Goal: Transaction & Acquisition: Purchase product/service

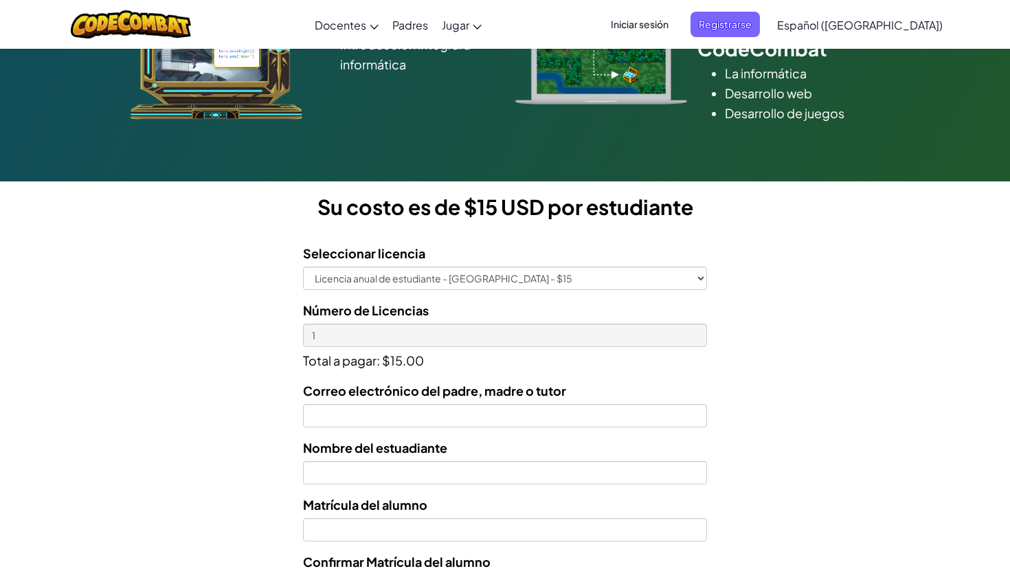
scroll to position [263, 0]
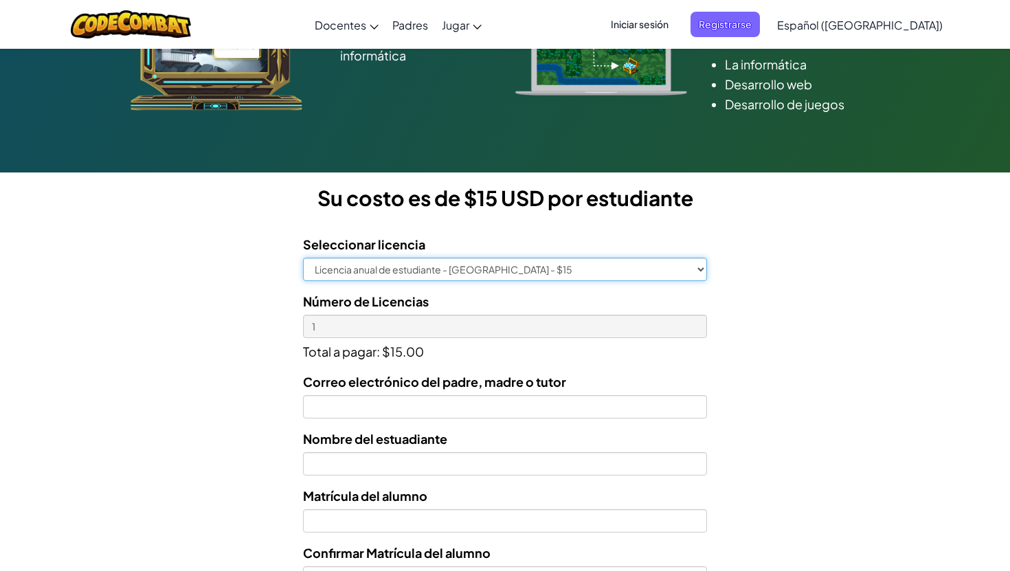
click at [649, 266] on select "Licencia anual de estudiante - Universidad Tecmilenio - $15" at bounding box center [505, 269] width 404 height 23
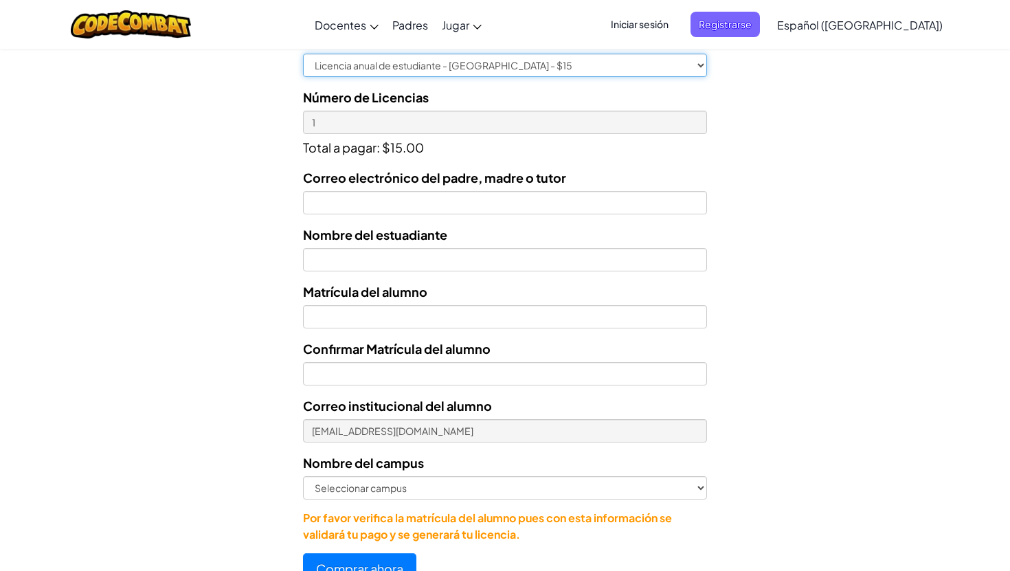
scroll to position [485, 0]
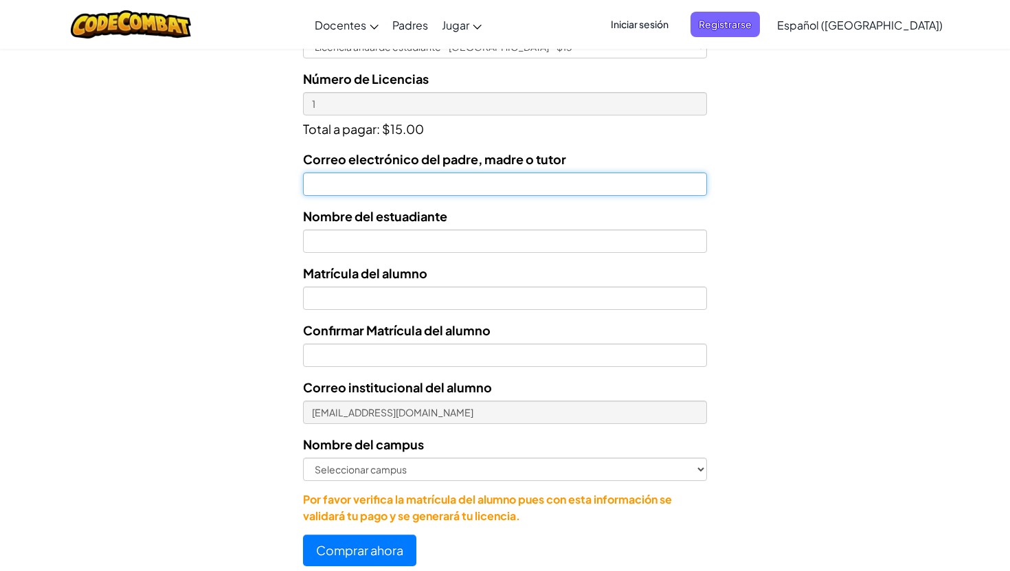
click at [491, 180] on input "Correo electrónico del padre, madre o tutor" at bounding box center [505, 183] width 404 height 23
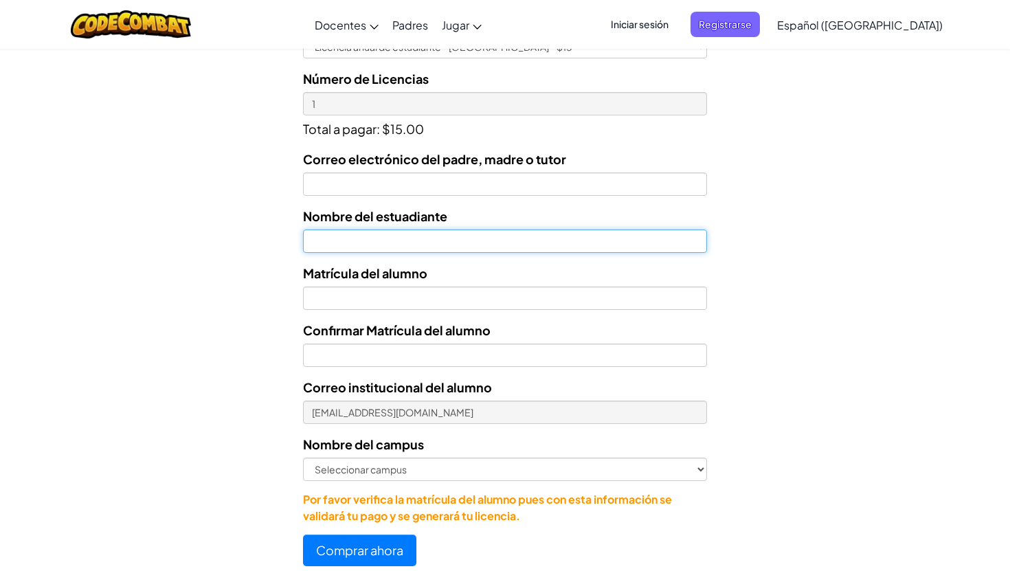
click at [409, 236] on input "text" at bounding box center [505, 241] width 404 height 23
type input "Ximena Montserrat Castillo Rodriguez"
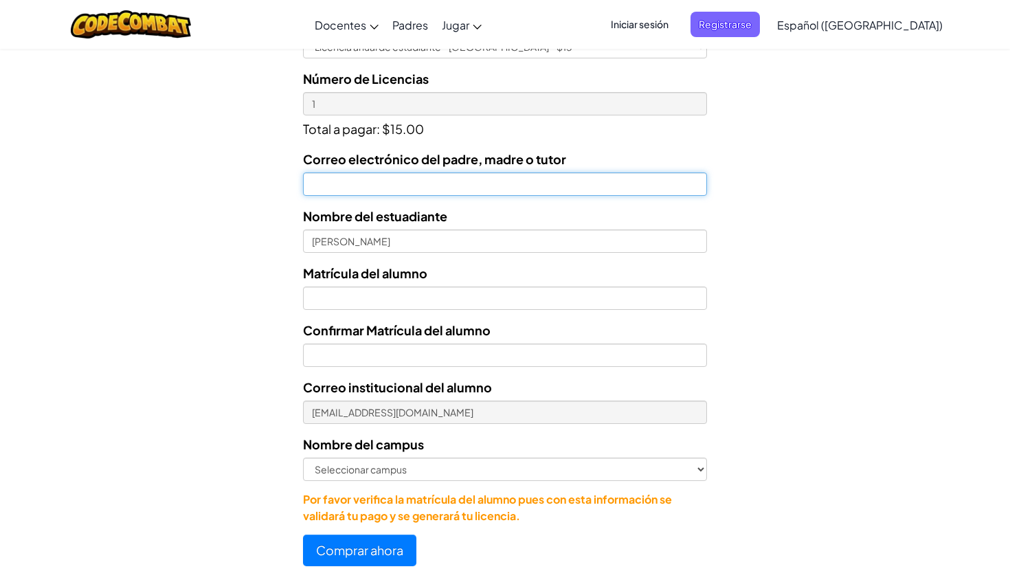
click at [447, 188] on input "Correo electrónico del padre, madre o tutor" at bounding box center [505, 183] width 404 height 23
type input "ivettamir@gmail.com"
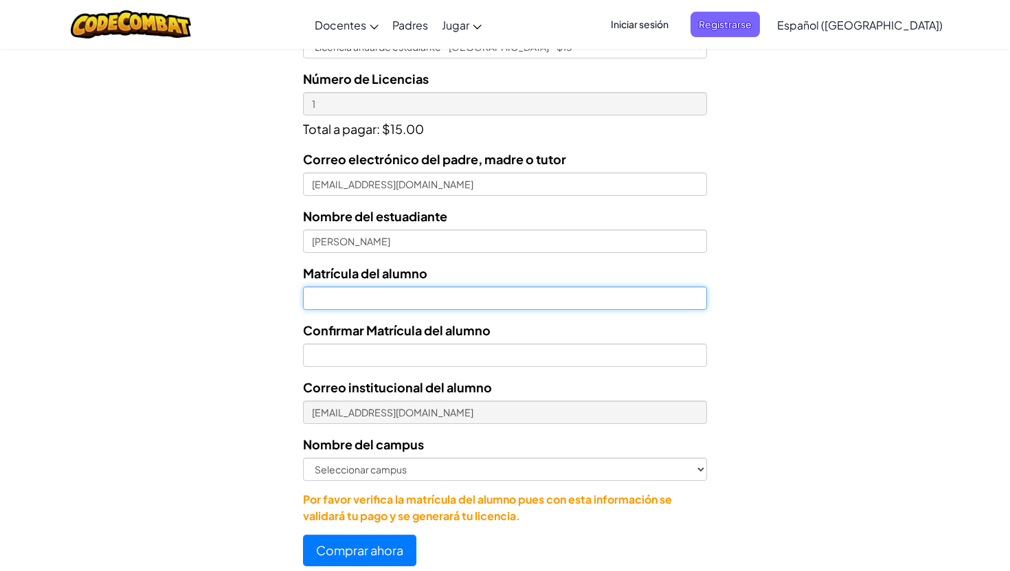
click at [411, 292] on input "Nombre del estuadiante" at bounding box center [505, 298] width 404 height 23
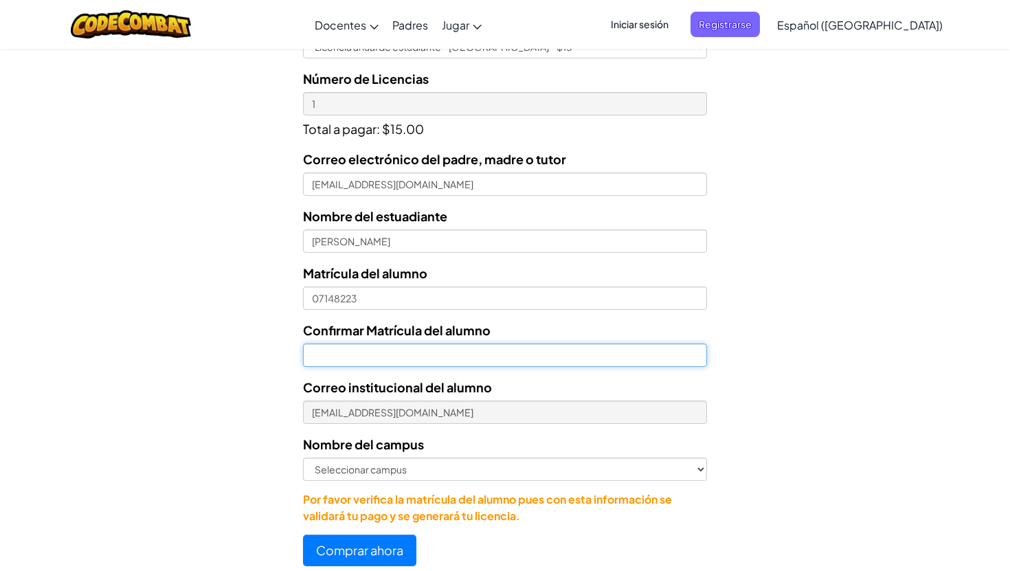
click at [382, 359] on input "Confirmar Matrícula del alumno" at bounding box center [505, 355] width 404 height 23
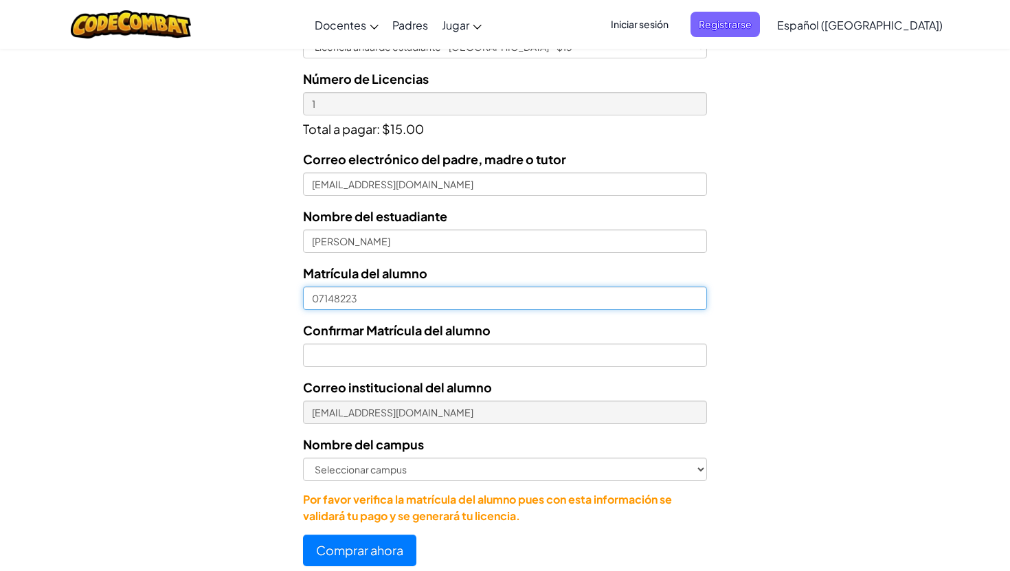
click at [311, 296] on input "07148223" at bounding box center [505, 298] width 404 height 23
click at [317, 297] on input "07148223" at bounding box center [505, 298] width 404 height 23
type input "7148223"
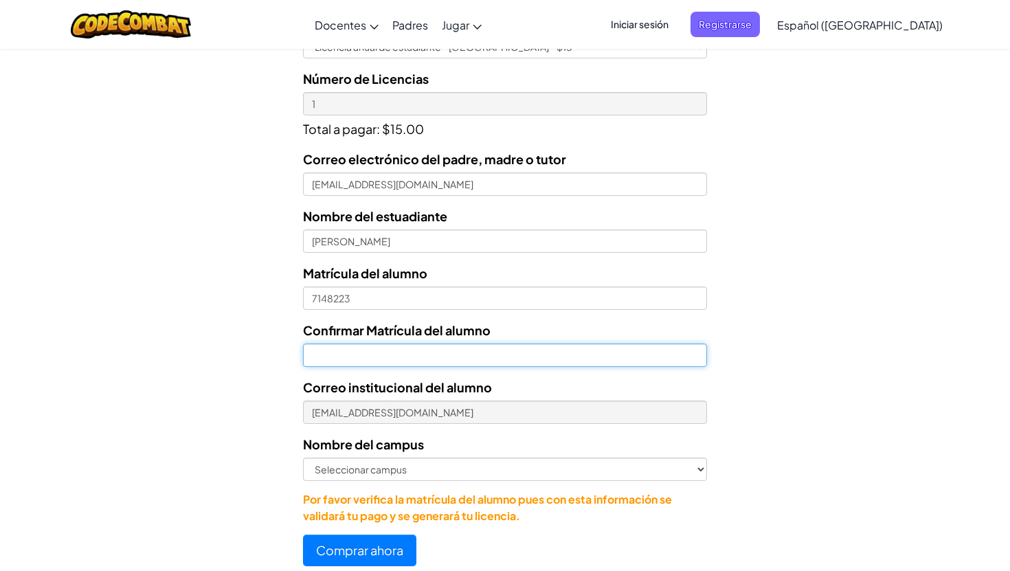
click at [345, 344] on input "Confirmar Matrícula del alumno" at bounding box center [505, 355] width 404 height 23
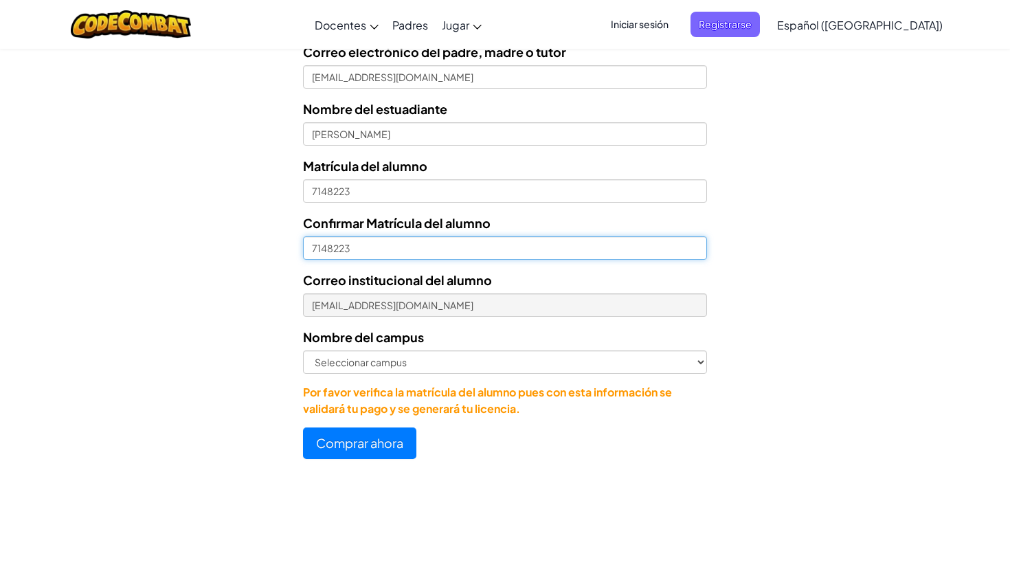
scroll to position [590, 0]
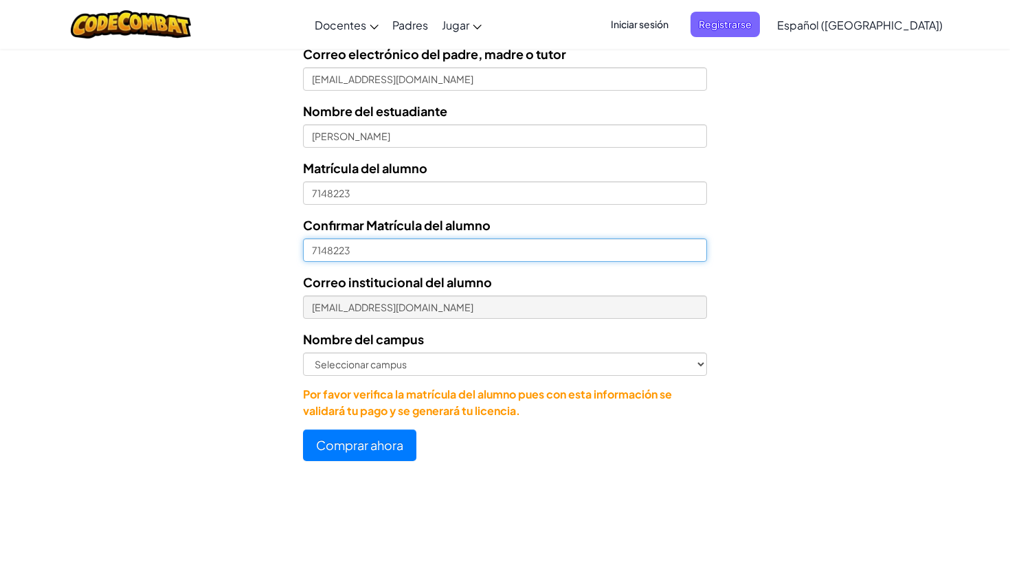
type input "7148223"
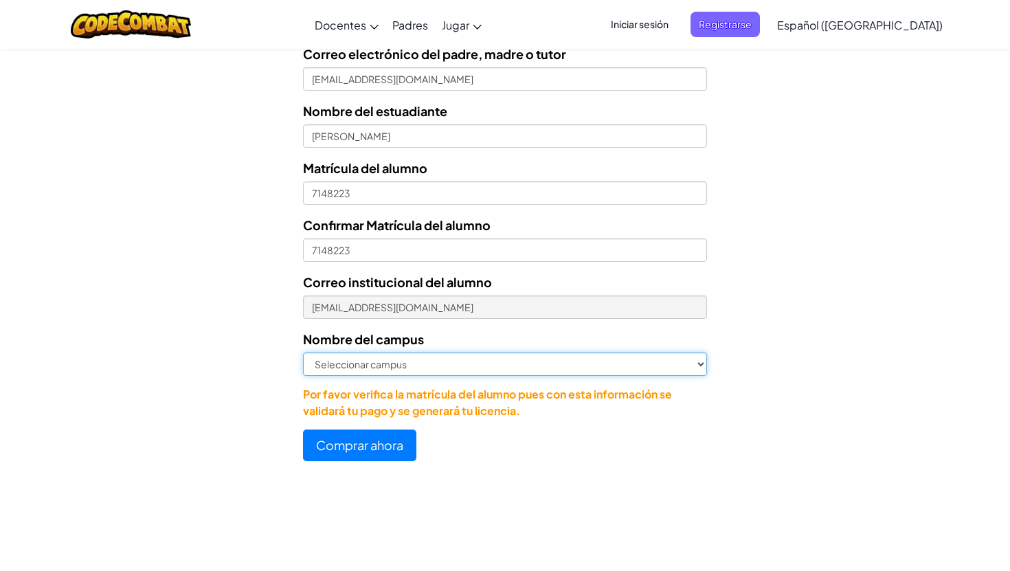
click at [410, 365] on select "Seleccionar campus Cancún Central Chihuahua Ciudad Juárez Ciudad Obregón Cuauti…" at bounding box center [505, 364] width 404 height 23
select select "San Luis Potosí"
click at [303, 353] on select "Seleccionar campus Cancún Central Chihuahua Ciudad Juárez Ciudad Obregón Cuauti…" at bounding box center [505, 364] width 404 height 23
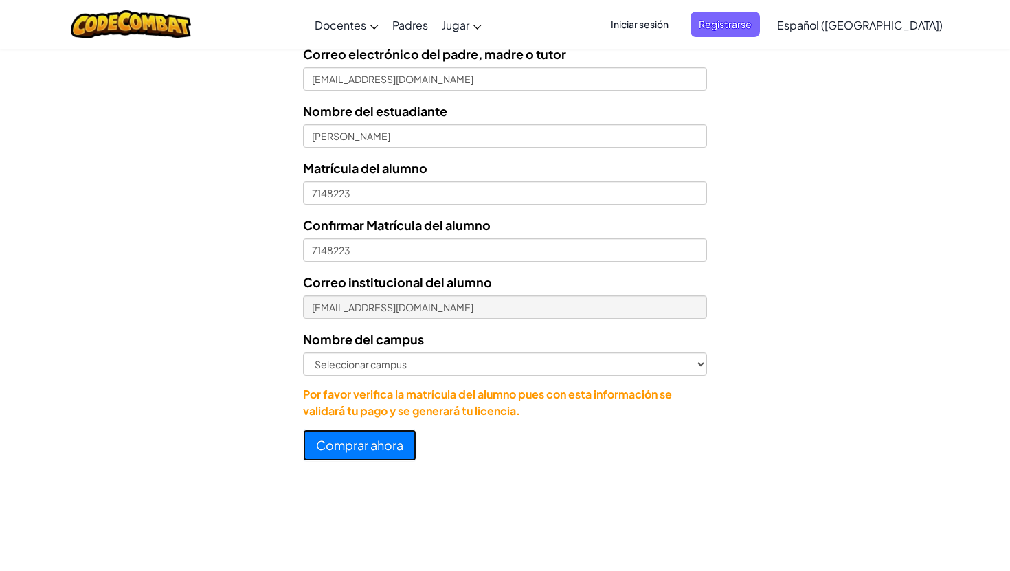
click at [399, 442] on button "Comprar ahora" at bounding box center [359, 445] width 113 height 32
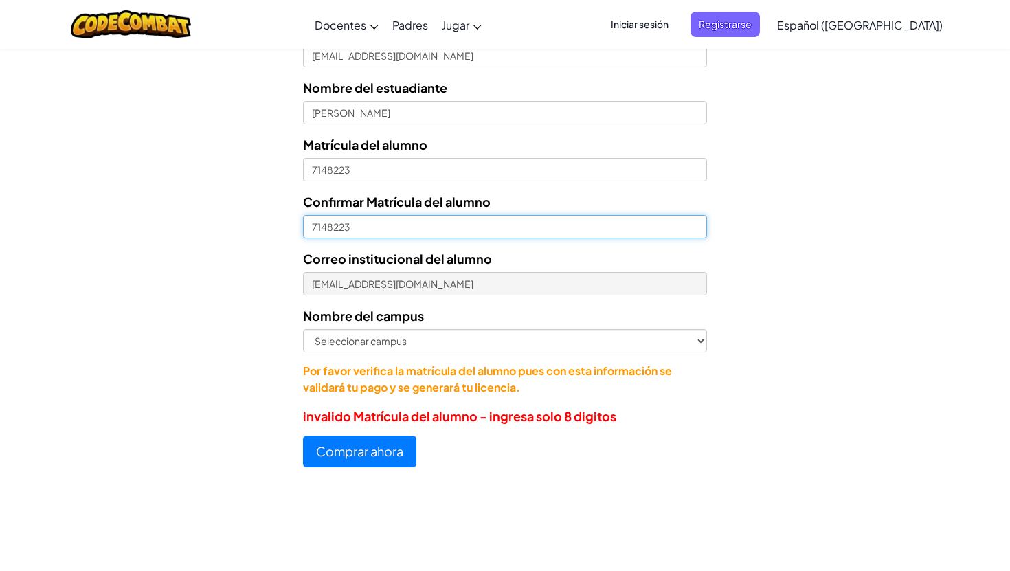
click at [313, 229] on input "7148223" at bounding box center [505, 226] width 404 height 23
type input "07148223"
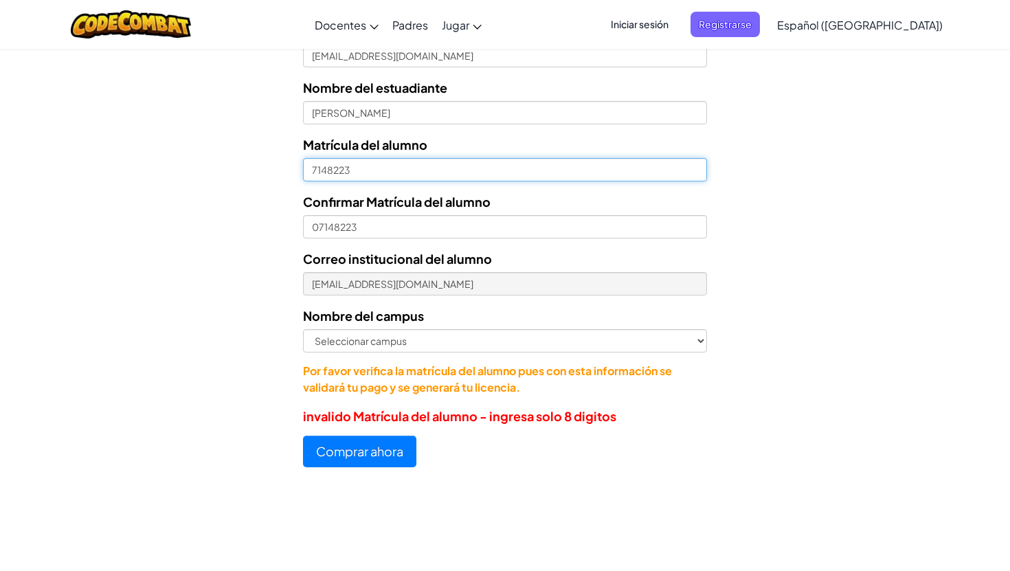
click at [304, 172] on input "7148223" at bounding box center [505, 169] width 404 height 23
type input "07148223"
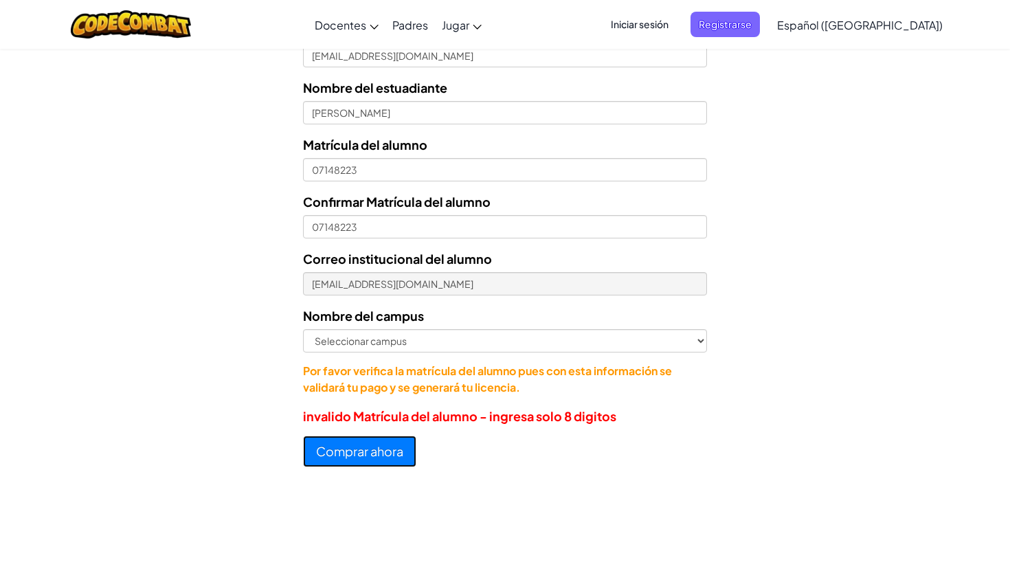
click at [353, 451] on button "Comprar ahora" at bounding box center [359, 452] width 113 height 32
